Goal: Consume media (video, audio)

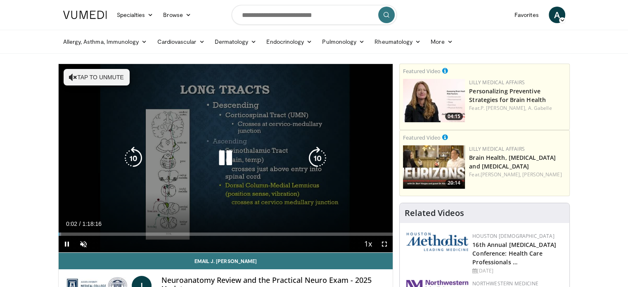
click at [102, 77] on button "Tap to unmute" at bounding box center [97, 77] width 66 height 17
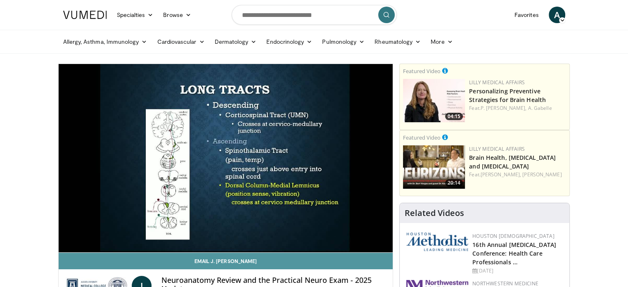
click at [101, 259] on link "Email J. [PERSON_NAME]" at bounding box center [226, 261] width 334 height 17
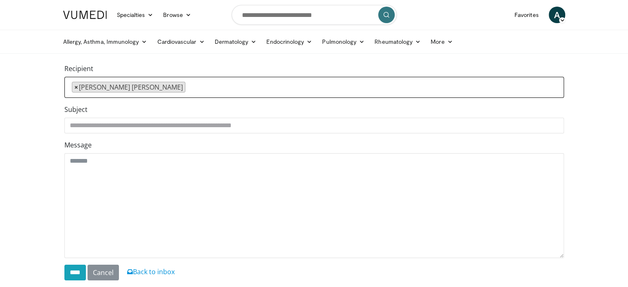
click at [76, 86] on span "×" at bounding box center [76, 87] width 4 height 10
select select
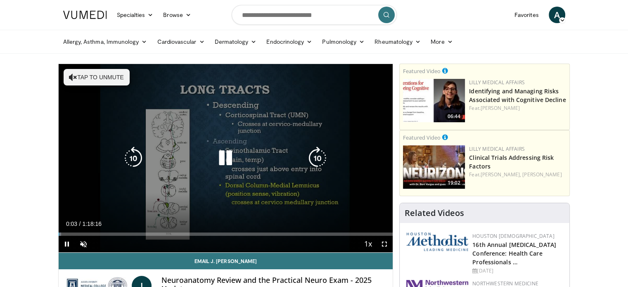
click at [95, 71] on button "Tap to unmute" at bounding box center [97, 77] width 66 height 17
click at [71, 183] on div "10 seconds Tap to unmute" at bounding box center [226, 158] width 334 height 188
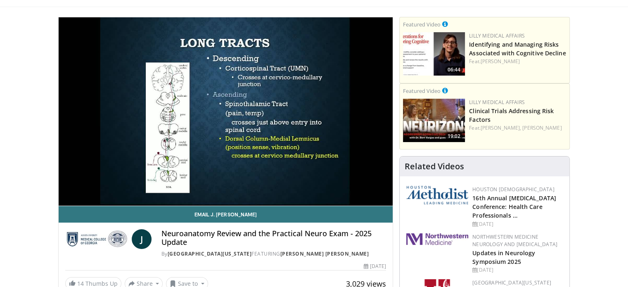
scroll to position [50, 0]
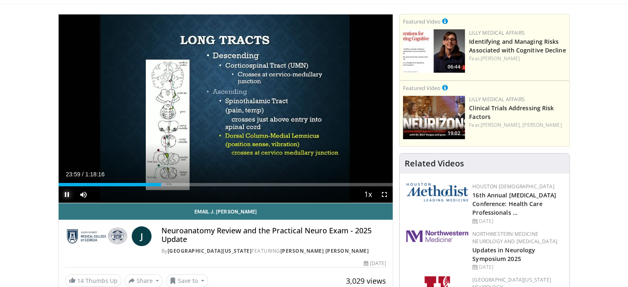
click at [64, 196] on span "Video Player" at bounding box center [67, 194] width 17 height 17
